Goal: Transaction & Acquisition: Purchase product/service

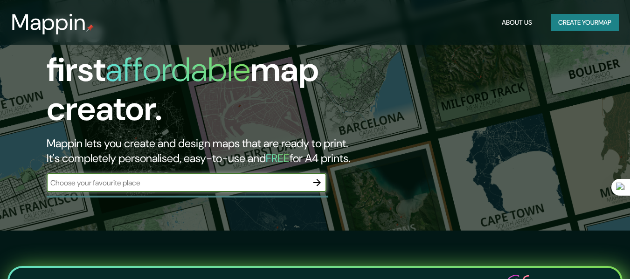
scroll to position [49, 0]
click at [156, 178] on input "text" at bounding box center [177, 183] width 261 height 11
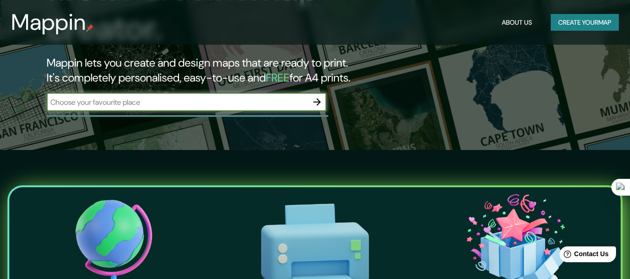
scroll to position [0, 0]
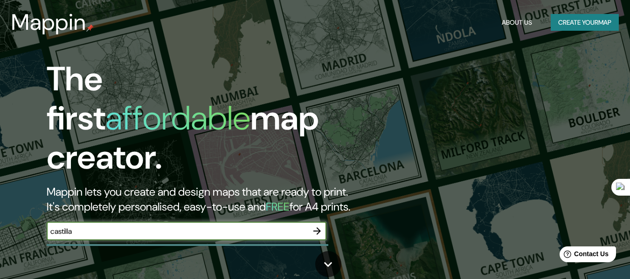
type input "castilla"
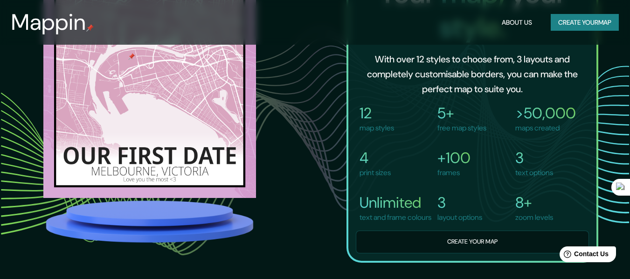
scroll to position [604, 0]
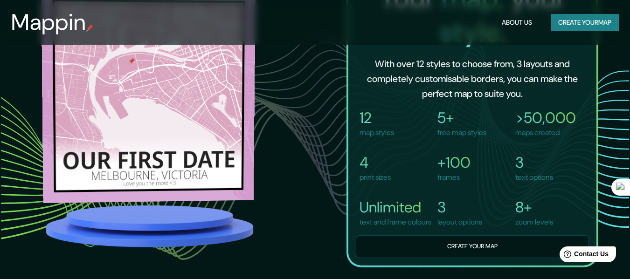
click at [166, 114] on img at bounding box center [148, 95] width 215 height 215
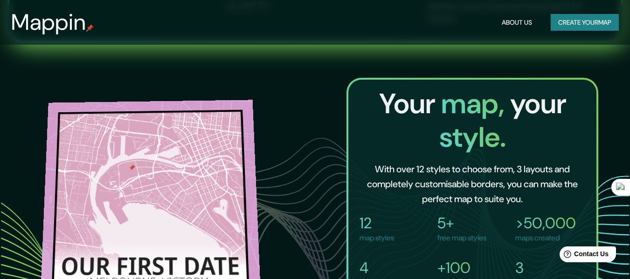
scroll to position [498, 0]
click at [146, 152] on img at bounding box center [151, 205] width 222 height 211
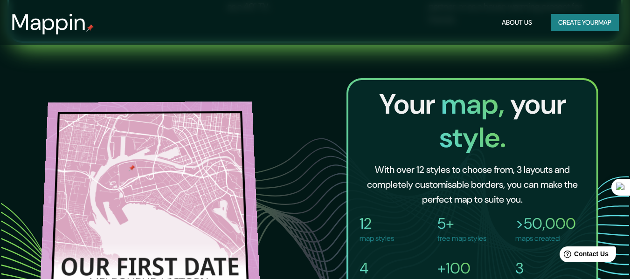
click at [146, 152] on img at bounding box center [150, 207] width 222 height 210
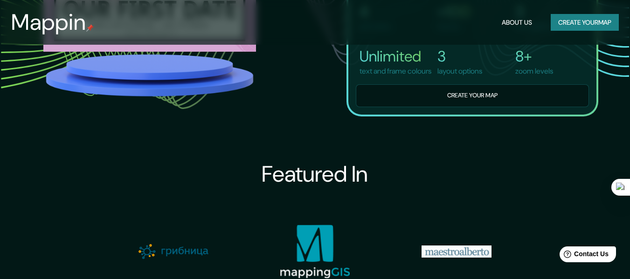
scroll to position [703, 0]
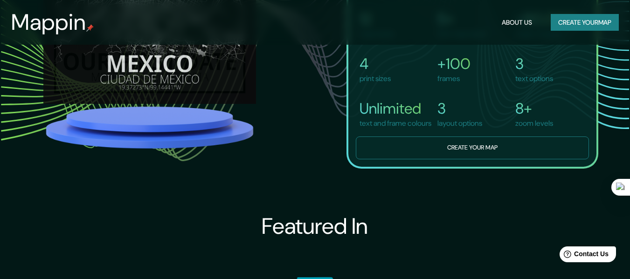
click at [448, 150] on button "Create your map" at bounding box center [472, 148] width 233 height 23
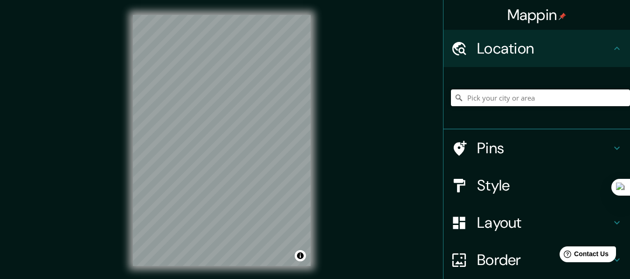
click at [502, 100] on input "Pick your city or area" at bounding box center [540, 98] width 179 height 17
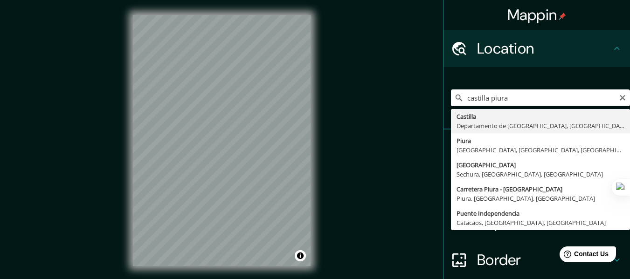
type input "[GEOGRAPHIC_DATA], [GEOGRAPHIC_DATA], [GEOGRAPHIC_DATA]"
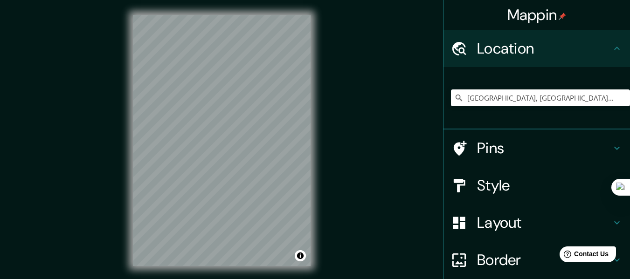
click at [533, 187] on h4 "Style" at bounding box center [544, 185] width 134 height 19
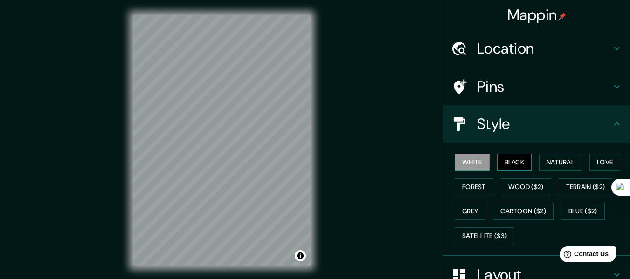
click at [508, 163] on button "Black" at bounding box center [514, 162] width 35 height 17
click at [464, 219] on button "Grey" at bounding box center [470, 211] width 31 height 17
click at [467, 154] on button "White" at bounding box center [472, 162] width 35 height 17
click at [536, 83] on h4 "Pins" at bounding box center [544, 86] width 134 height 19
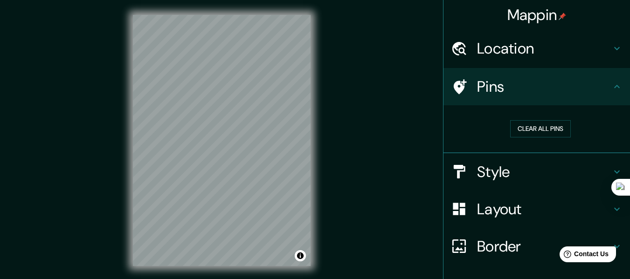
click at [507, 169] on h4 "Style" at bounding box center [544, 172] width 134 height 19
